Goal: Task Accomplishment & Management: Manage account settings

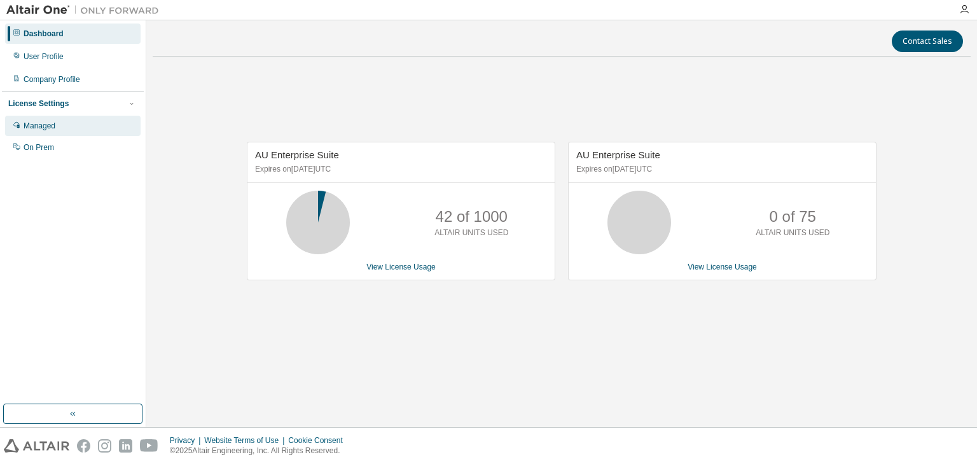
click at [52, 130] on div "Managed" at bounding box center [40, 126] width 32 height 10
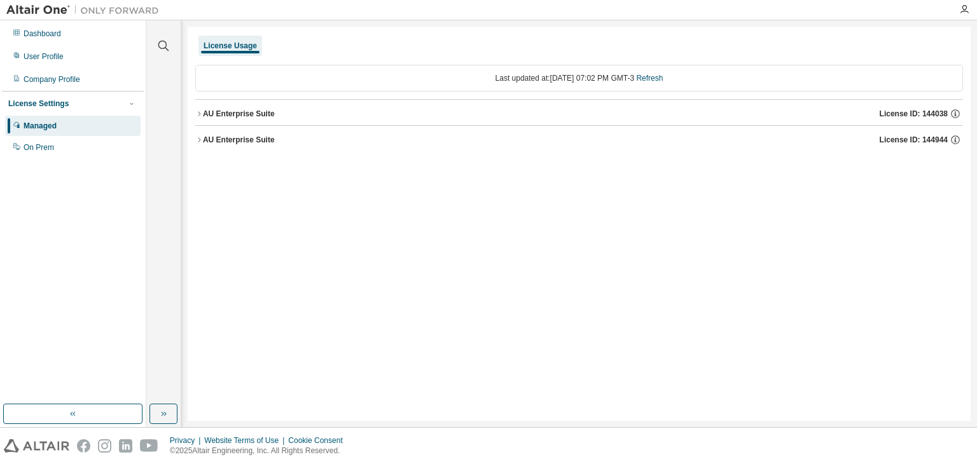
click at [238, 109] on div "AU Enterprise Suite" at bounding box center [239, 114] width 72 height 10
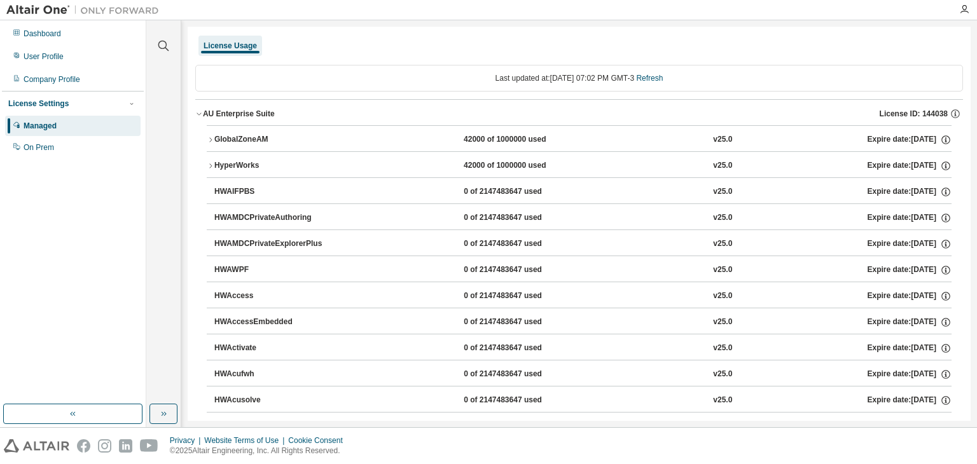
click at [209, 107] on button "AU Enterprise Suite License ID: 144038" at bounding box center [579, 114] width 768 height 28
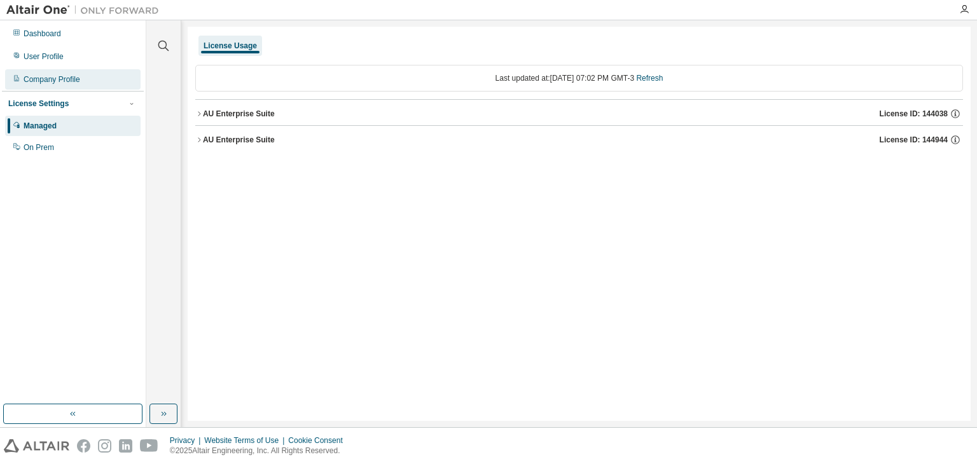
click at [86, 83] on div "Company Profile" at bounding box center [72, 79] width 135 height 20
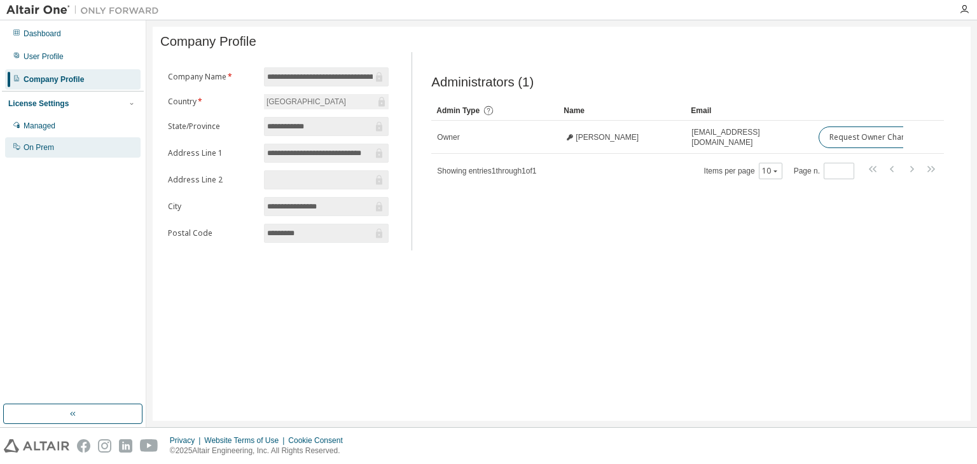
click at [42, 155] on div "On Prem" at bounding box center [72, 147] width 135 height 20
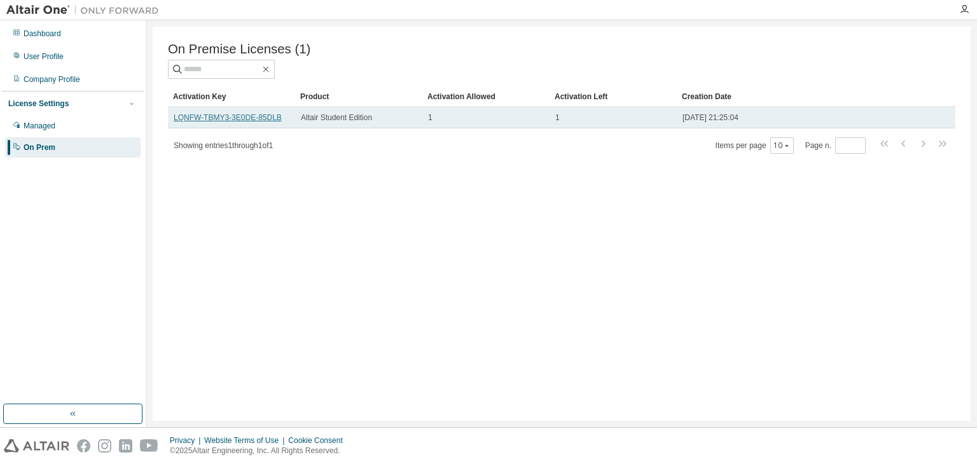
click at [259, 119] on link "LQNFW-TBMY3-3E0DE-85DLB" at bounding box center [228, 117] width 108 height 9
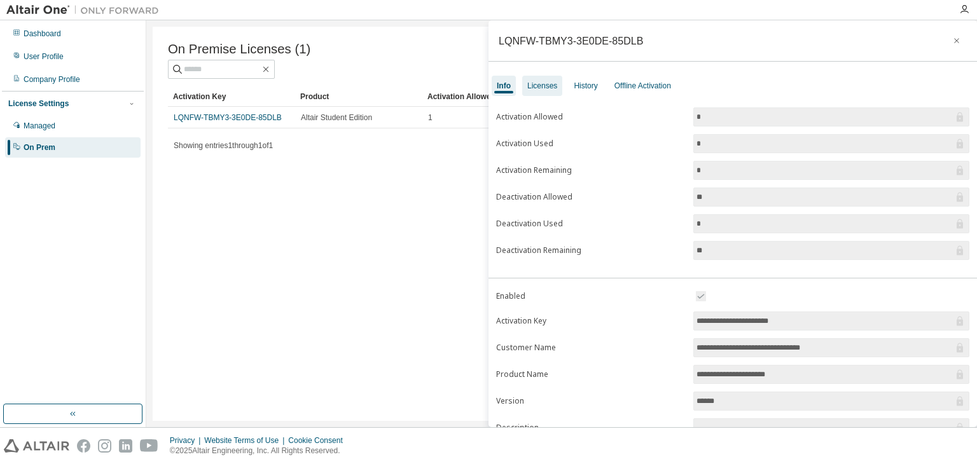
click at [562, 91] on div "Licenses" at bounding box center [542, 86] width 40 height 20
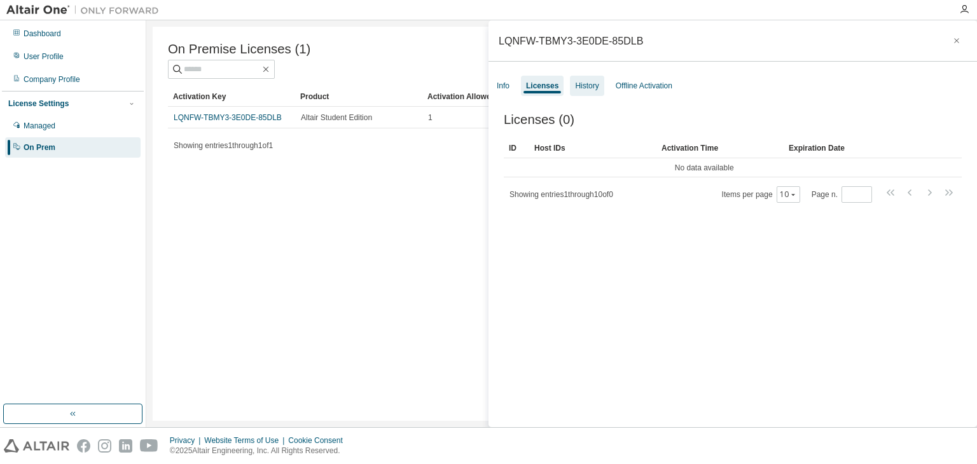
click at [590, 87] on div "History" at bounding box center [587, 86] width 24 height 10
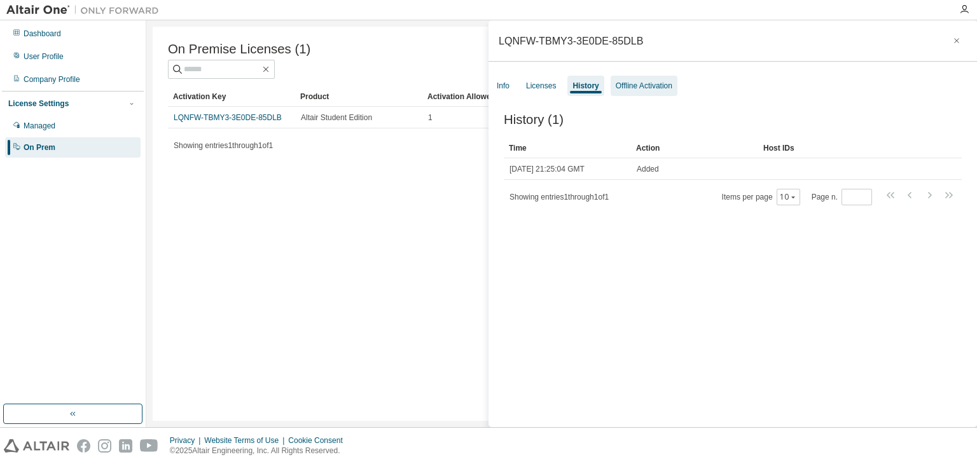
click at [643, 87] on div "Offline Activation" at bounding box center [644, 86] width 57 height 10
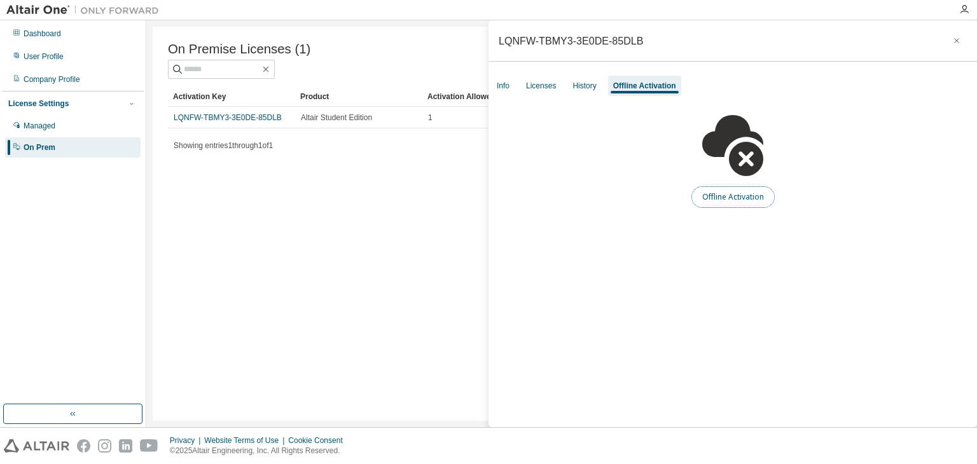
click at [734, 196] on button "Offline Activation" at bounding box center [732, 197] width 83 height 22
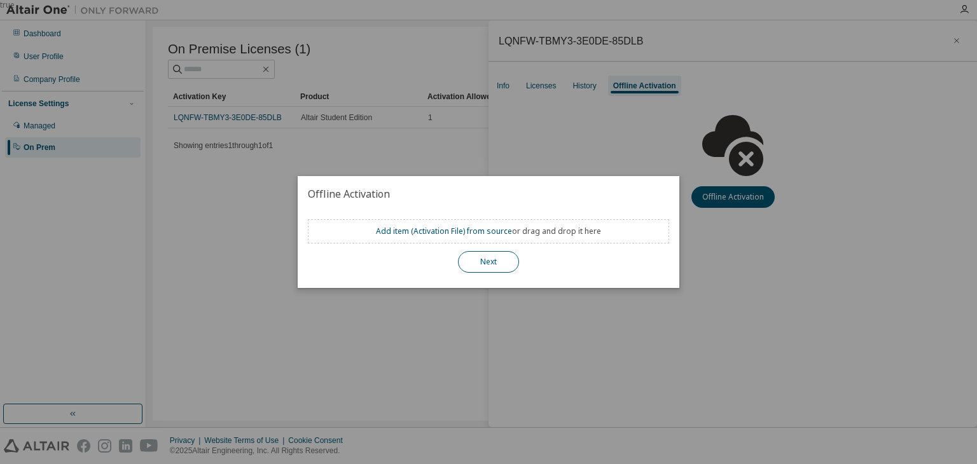
click at [493, 258] on button "Next" at bounding box center [488, 262] width 61 height 22
click at [736, 251] on div "true" at bounding box center [488, 232] width 977 height 464
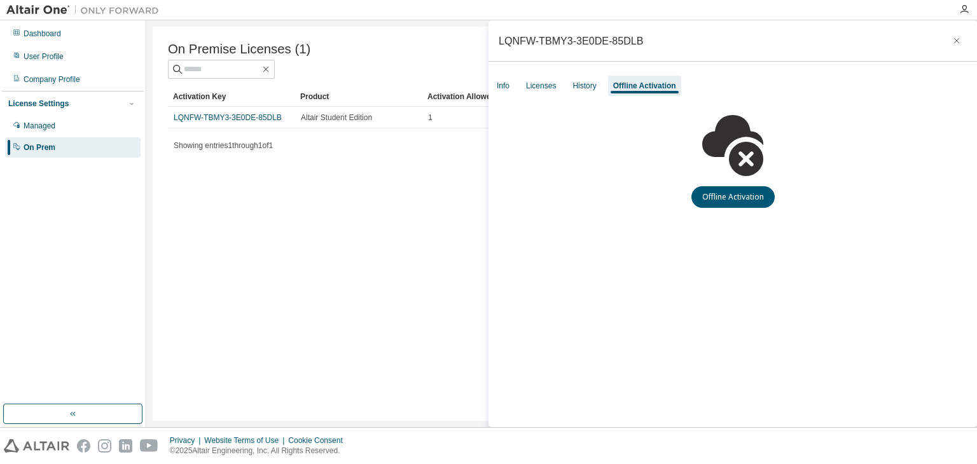
click at [189, 193] on div "On Premise Licenses (1) Clear Load Save Save As Field Operator Value Select fil…" at bounding box center [562, 224] width 818 height 394
click at [36, 125] on div "Managed" at bounding box center [40, 126] width 32 height 10
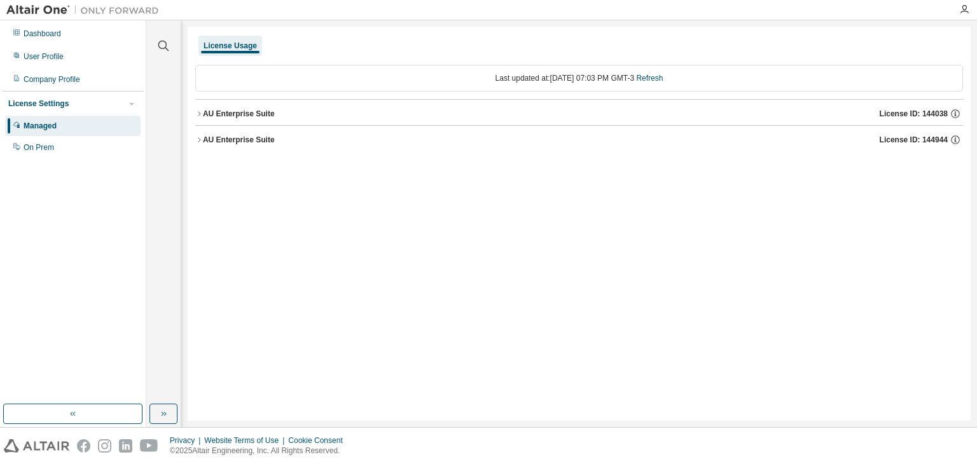
drag, startPoint x: 220, startPoint y: 106, endPoint x: 52, endPoint y: 92, distance: 168.5
click at [220, 107] on button "AU Enterprise Suite License ID: 144038" at bounding box center [579, 114] width 768 height 28
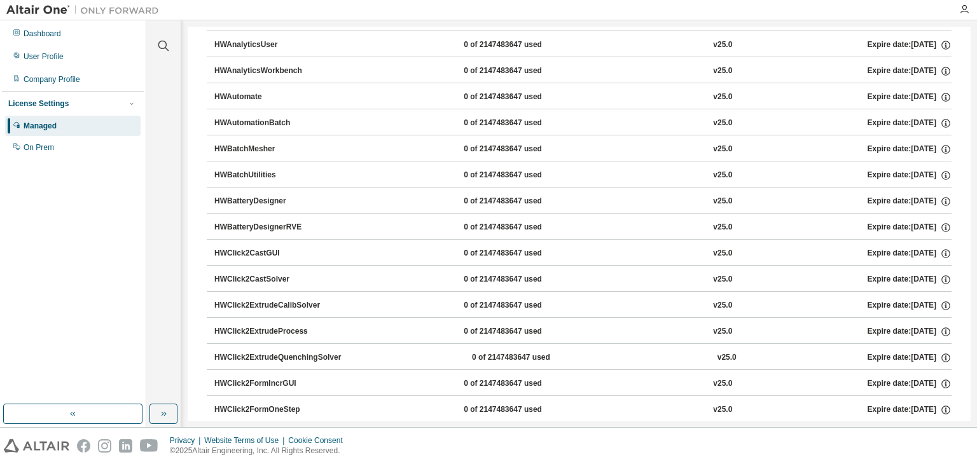
scroll to position [827, 0]
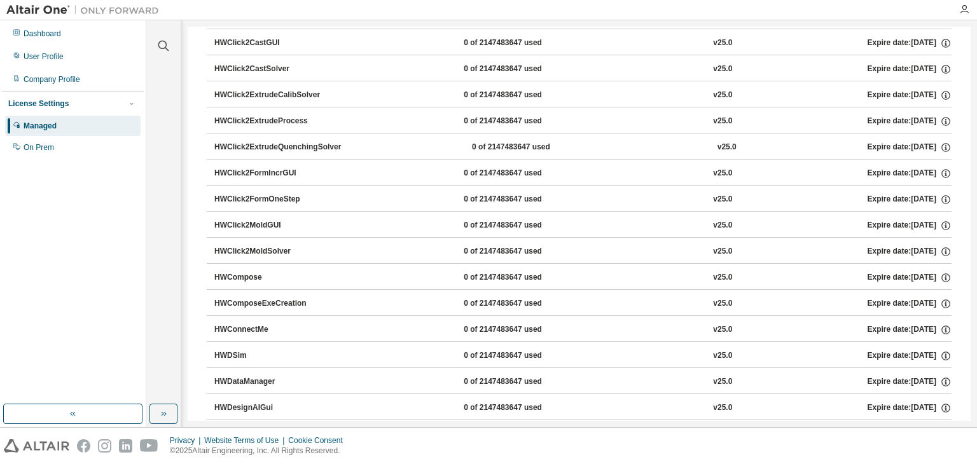
click at [253, 161] on button "HWClick2FormIncrGUI 0 of 2147483647 used v25.0 Expire date: 2026-05-29" at bounding box center [582, 174] width 737 height 28
drag, startPoint x: 252, startPoint y: 162, endPoint x: 247, endPoint y: 169, distance: 7.8
click at [252, 163] on button "HWClick2FormIncrGUI 0 of 2147483647 used v25.0 Expire date: 2026-05-29" at bounding box center [582, 174] width 737 height 28
click at [248, 174] on div "HWClick2FormIncrGUI" at bounding box center [271, 173] width 114 height 11
click at [31, 141] on div "On Prem" at bounding box center [72, 147] width 135 height 20
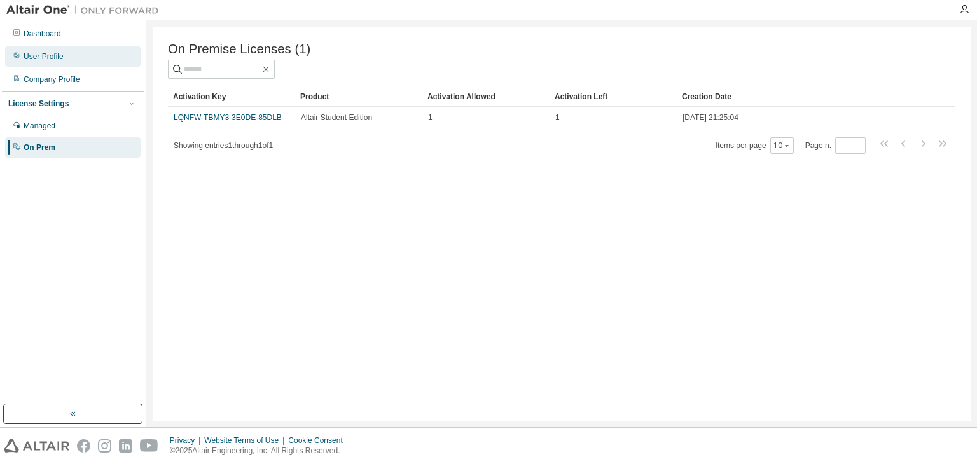
click at [62, 56] on div "User Profile" at bounding box center [44, 57] width 40 height 10
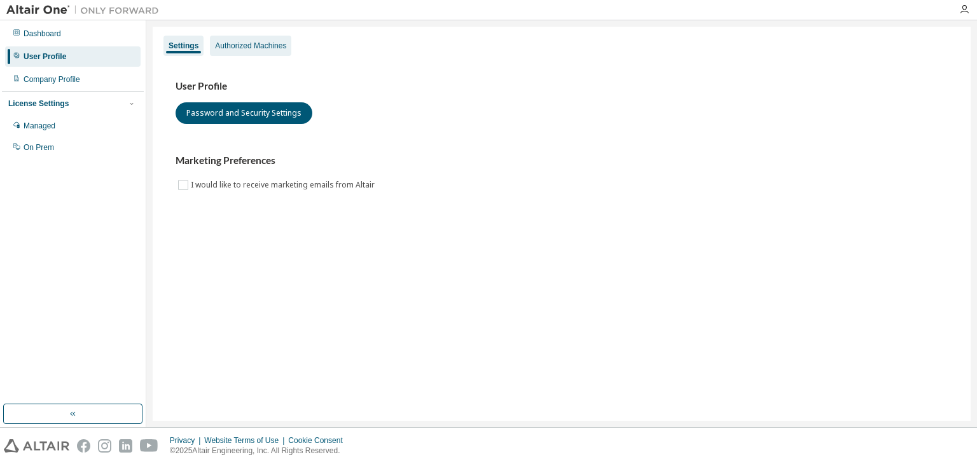
click at [268, 41] on div "Authorized Machines" at bounding box center [250, 46] width 71 height 10
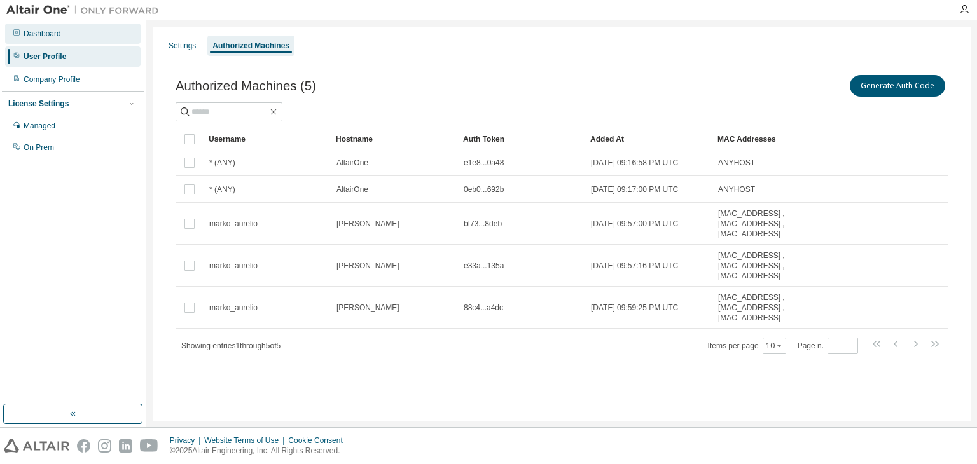
click at [72, 41] on div "Dashboard" at bounding box center [72, 34] width 135 height 20
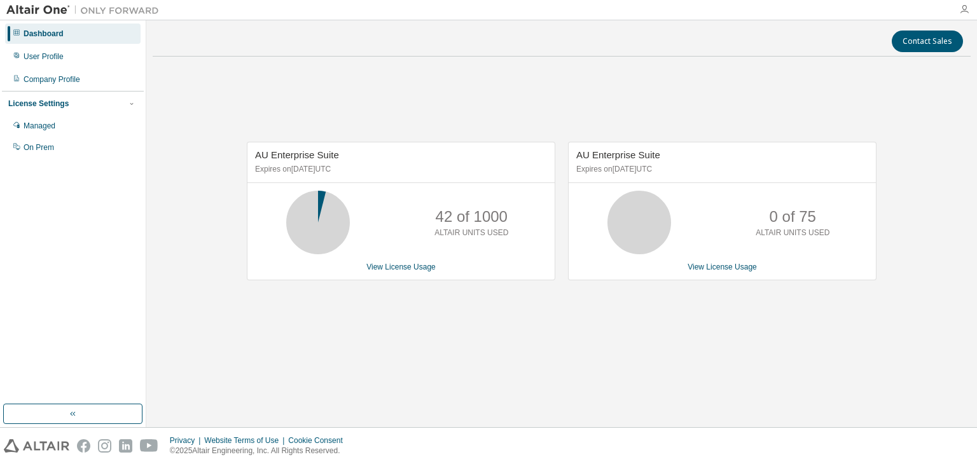
click at [964, 5] on icon "button" at bounding box center [964, 9] width 10 height 10
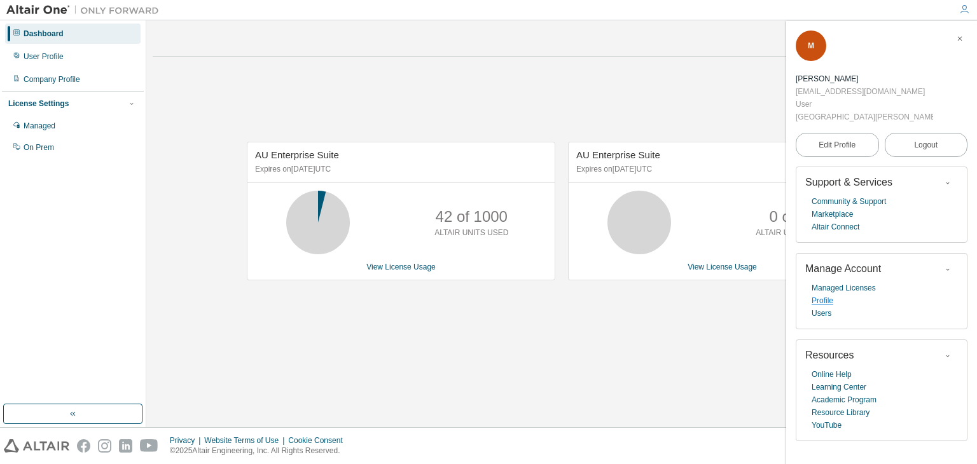
click at [832, 300] on link "Profile" at bounding box center [822, 300] width 22 height 13
click at [965, 8] on icon "button" at bounding box center [964, 9] width 10 height 10
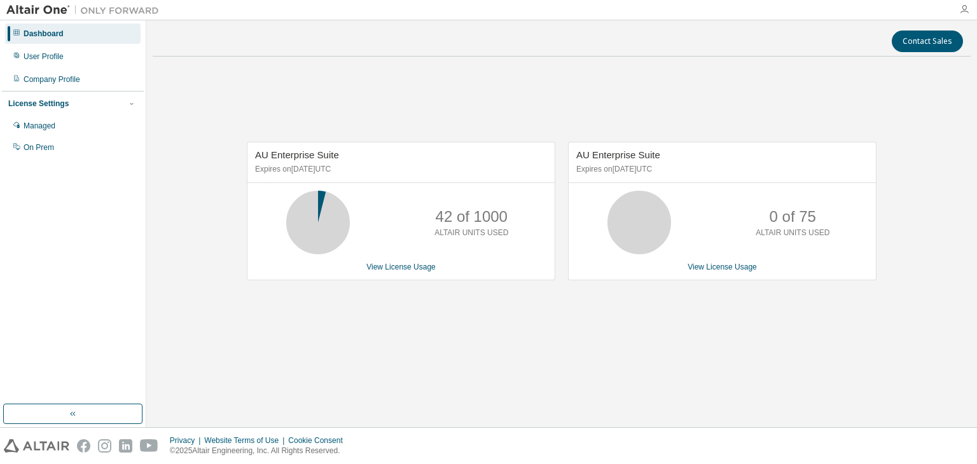
click at [962, 10] on icon "button" at bounding box center [964, 9] width 10 height 10
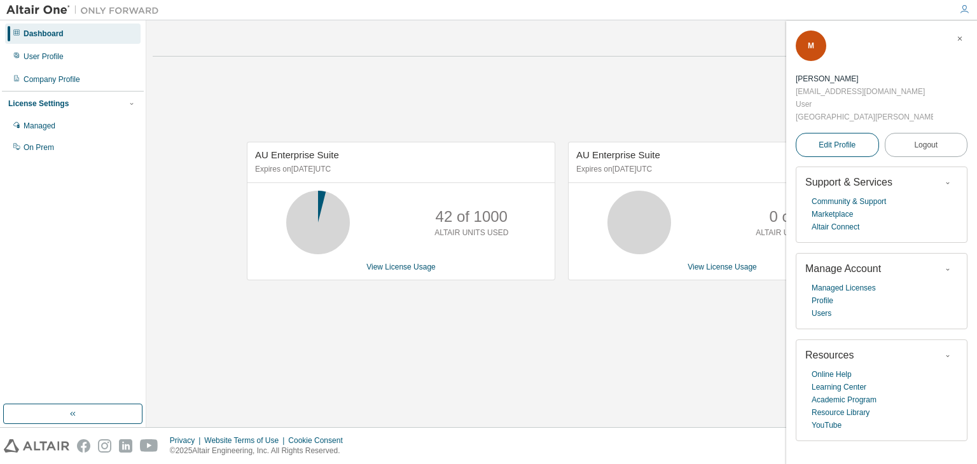
click at [832, 139] on span "Edit Profile" at bounding box center [836, 145] width 37 height 13
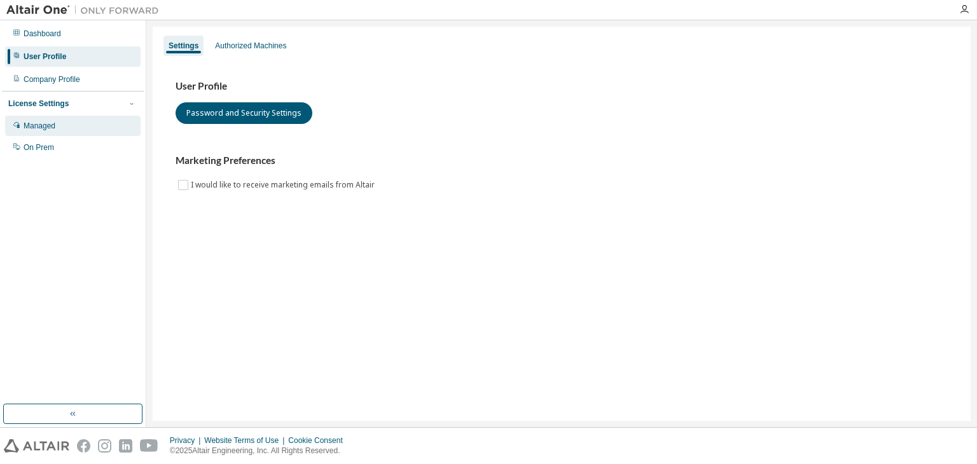
click at [53, 133] on div "Managed" at bounding box center [72, 126] width 135 height 20
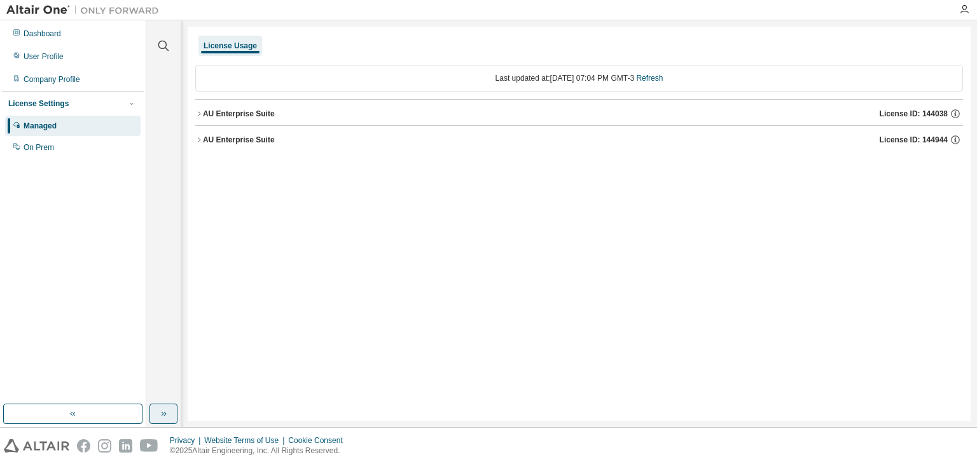
click at [170, 417] on button "button" at bounding box center [163, 414] width 28 height 20
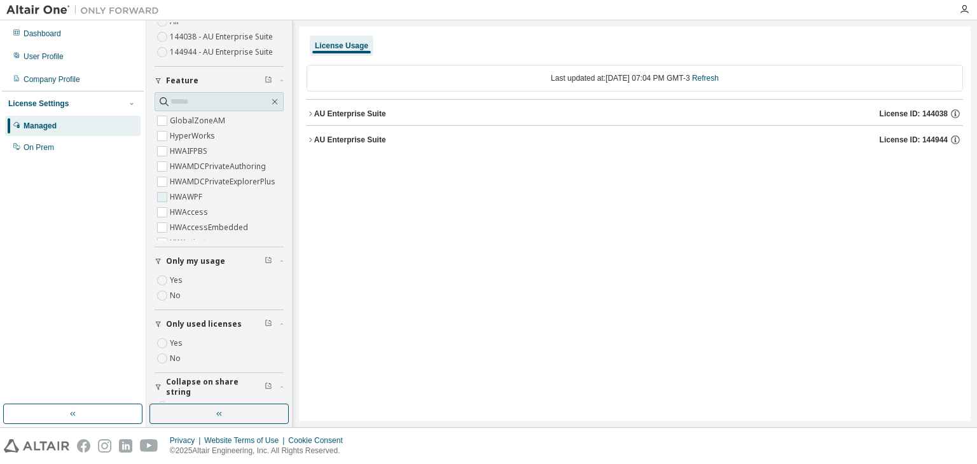
scroll to position [135, 0]
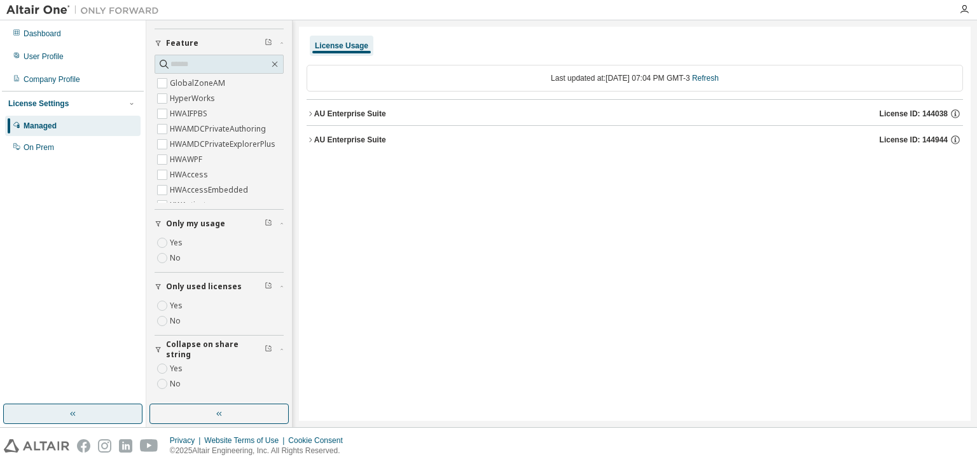
click at [115, 414] on button "button" at bounding box center [72, 414] width 139 height 20
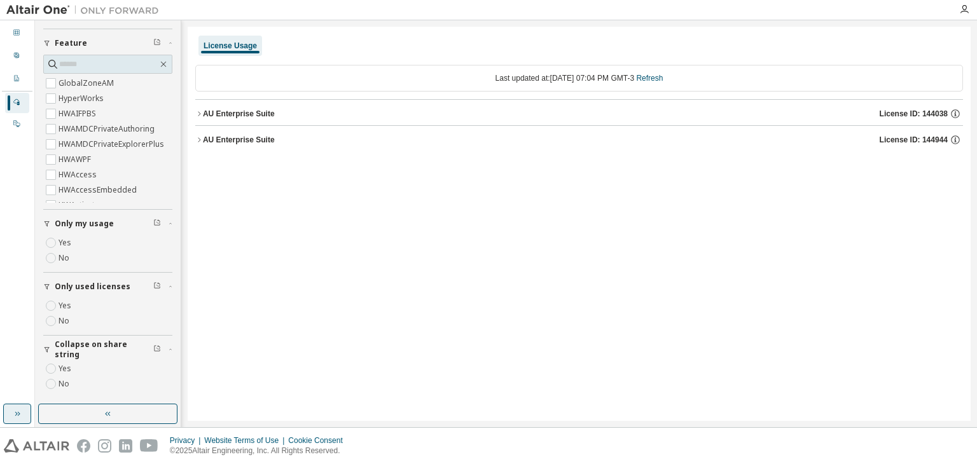
click at [20, 412] on icon "button" at bounding box center [17, 414] width 10 height 10
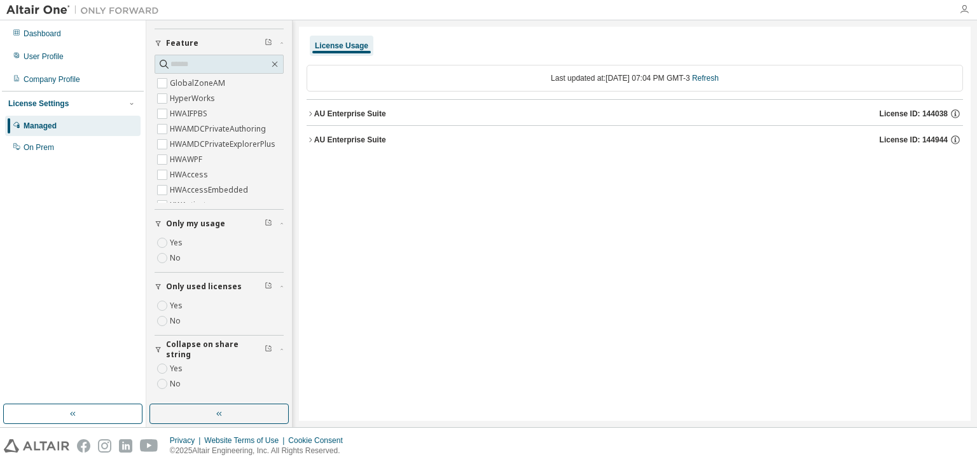
click at [959, 10] on icon "button" at bounding box center [964, 9] width 10 height 10
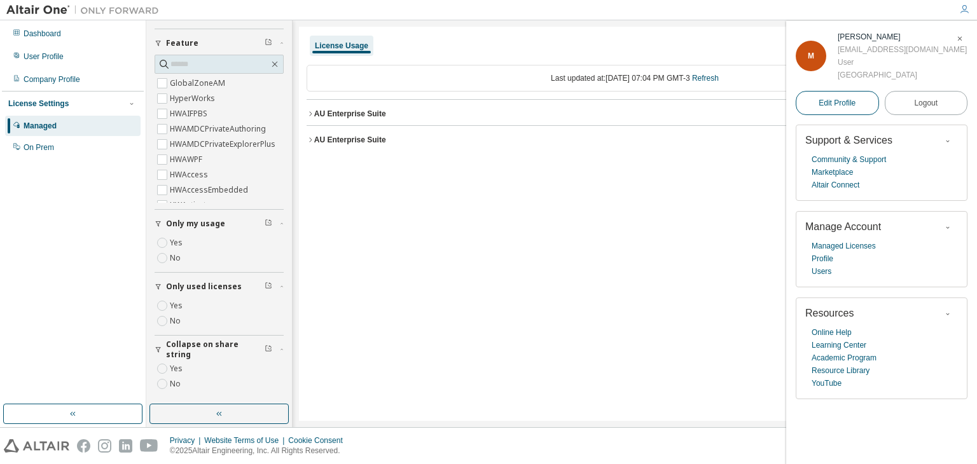
click at [868, 115] on link "Edit Profile" at bounding box center [837, 103] width 83 height 24
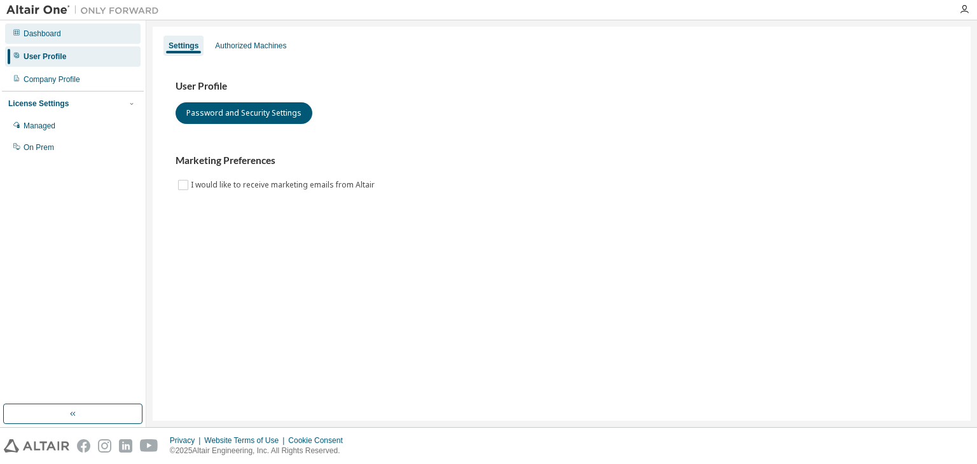
click at [39, 29] on div "Dashboard" at bounding box center [43, 34] width 38 height 10
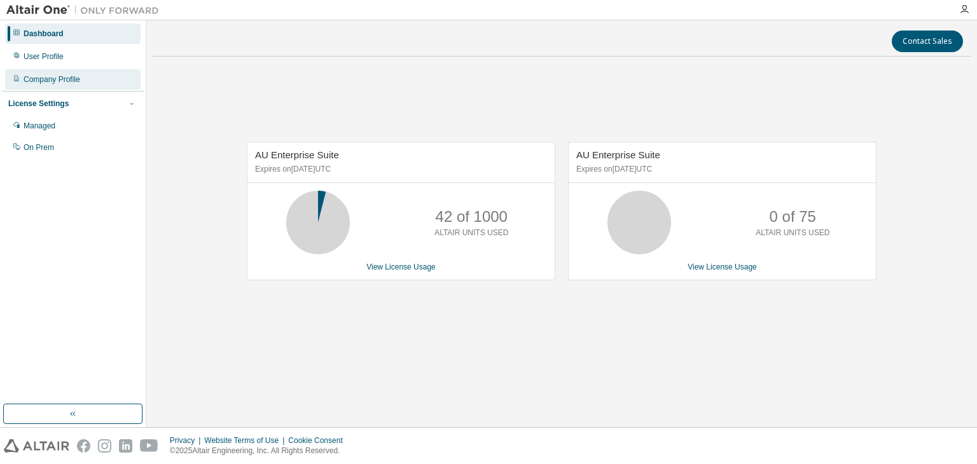
click at [64, 83] on div "Company Profile" at bounding box center [52, 79] width 57 height 10
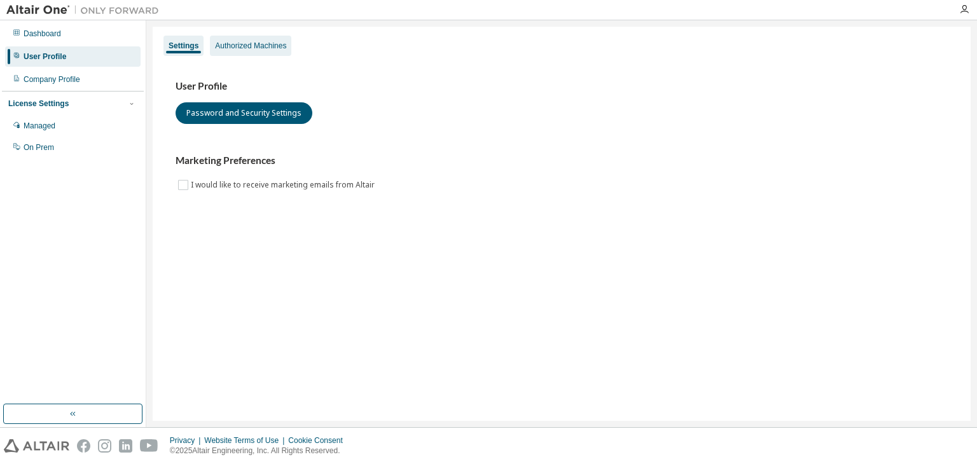
click at [283, 36] on div "Authorized Machines" at bounding box center [250, 46] width 81 height 20
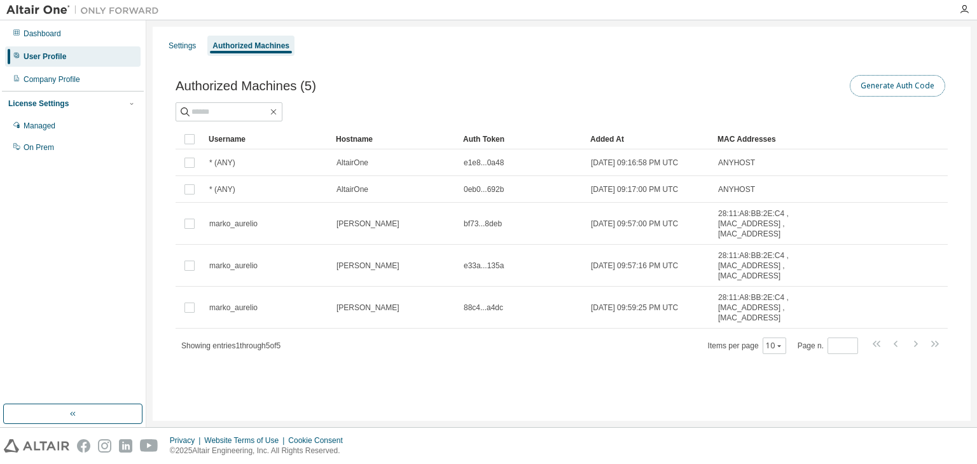
click at [931, 88] on button "Generate Auth Code" at bounding box center [897, 86] width 95 height 22
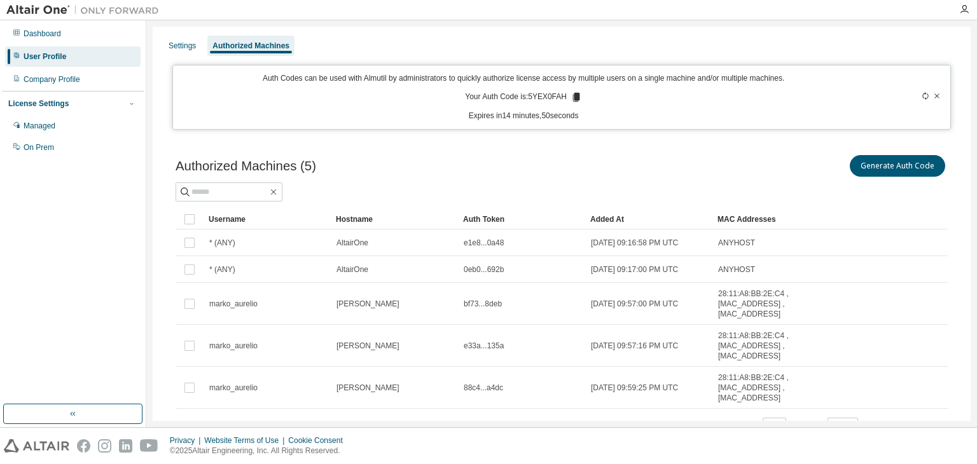
drag, startPoint x: 965, startPoint y: 1, endPoint x: 961, endPoint y: 18, distance: 18.2
click at [965, 1] on div at bounding box center [963, 9] width 25 height 19
click at [961, 18] on div at bounding box center [963, 9] width 25 height 19
click at [966, 11] on icon "button" at bounding box center [964, 9] width 10 height 10
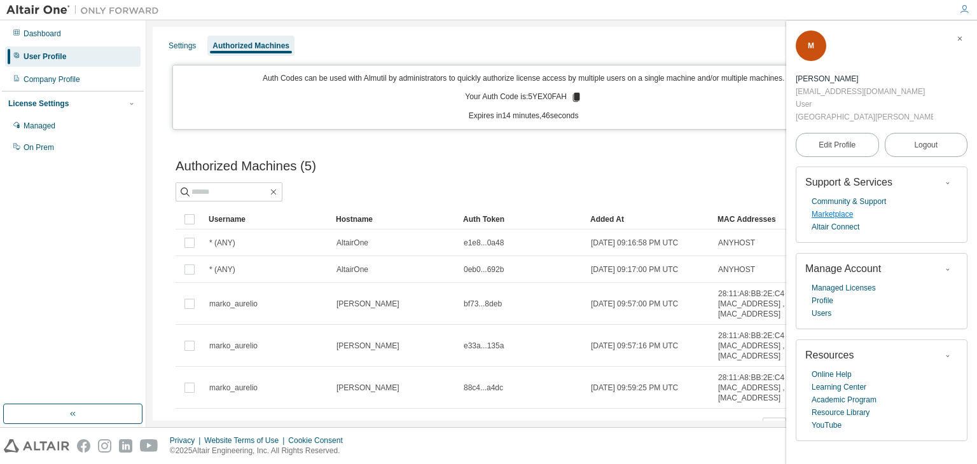
click at [843, 214] on link "Marketplace" at bounding box center [831, 214] width 41 height 13
